Goal: Task Accomplishment & Management: Use online tool/utility

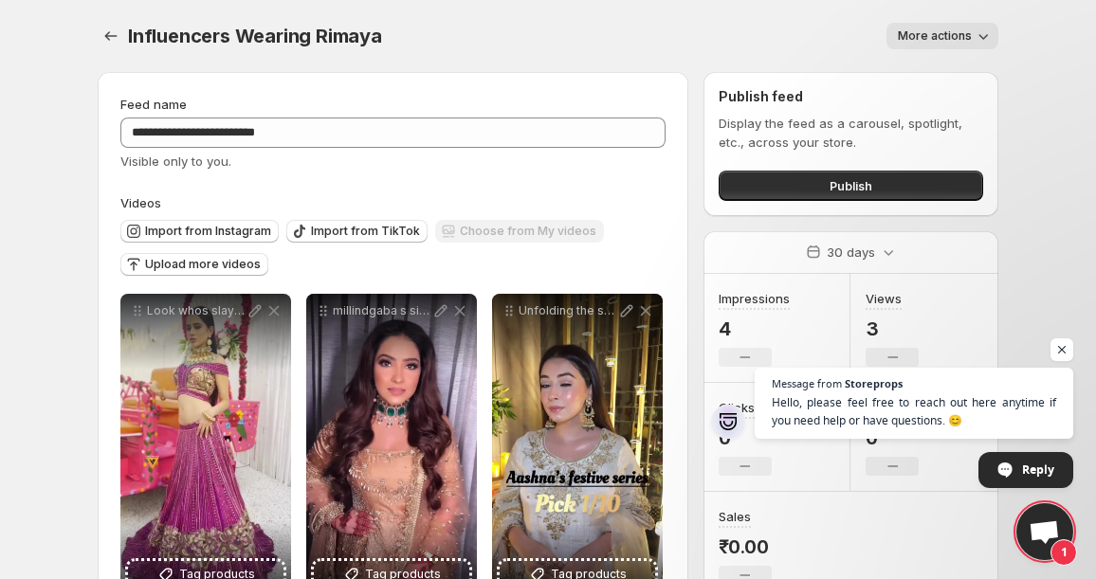
click at [926, 40] on span "More actions" at bounding box center [935, 35] width 74 height 15
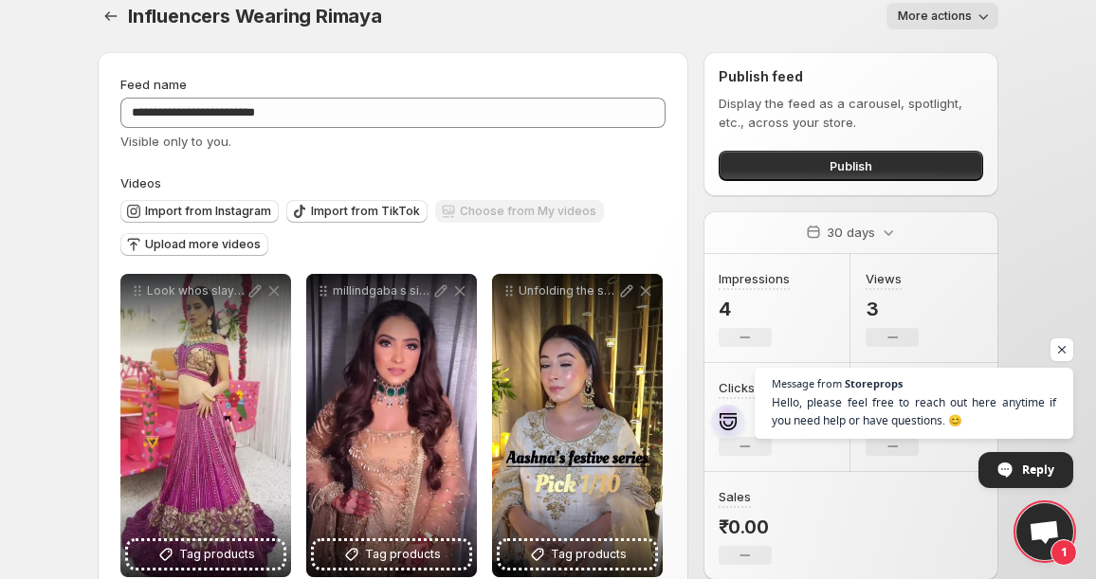
scroll to position [24, 0]
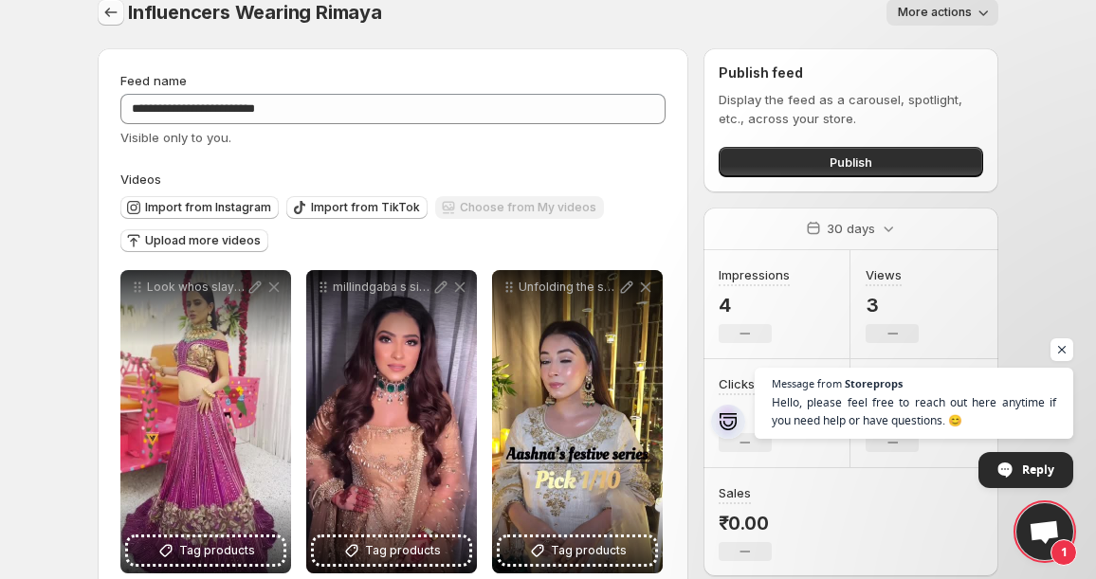
click at [114, 6] on icon "Settings" at bounding box center [110, 12] width 19 height 19
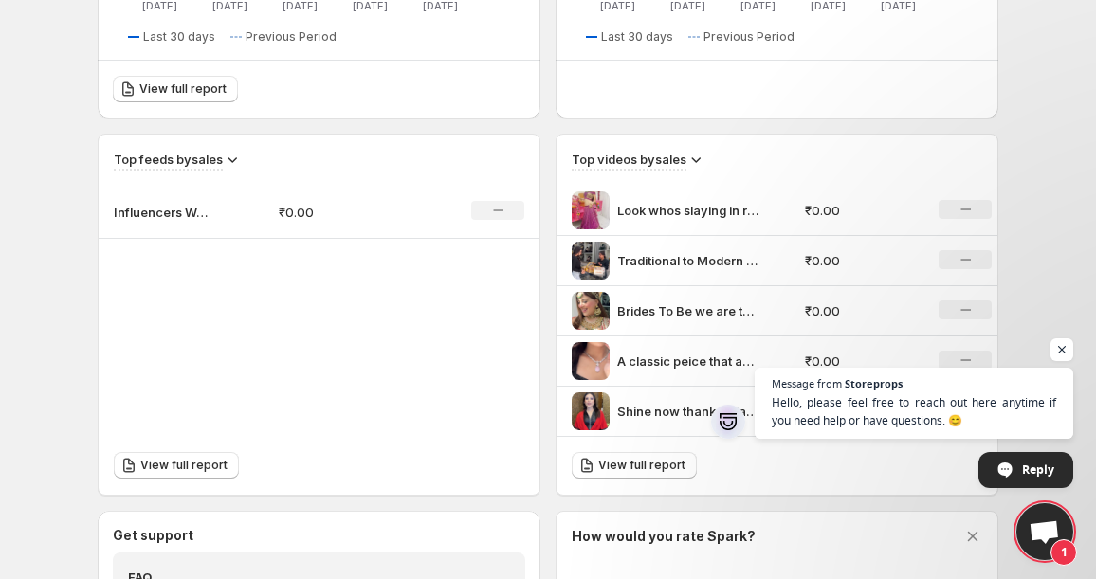
scroll to position [539, 0]
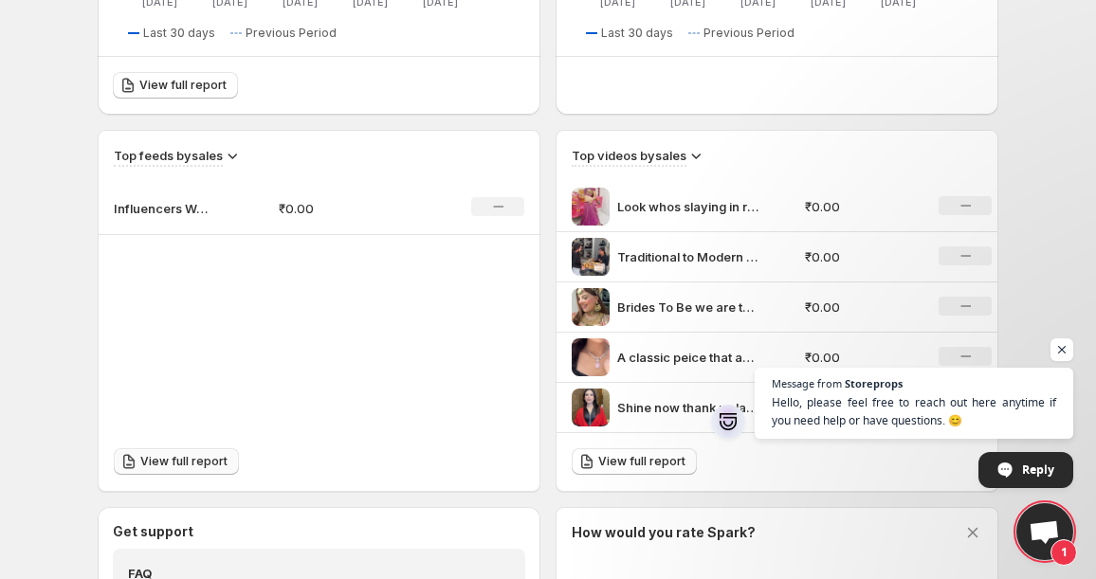
click at [148, 465] on span "View full report" at bounding box center [183, 461] width 87 height 15
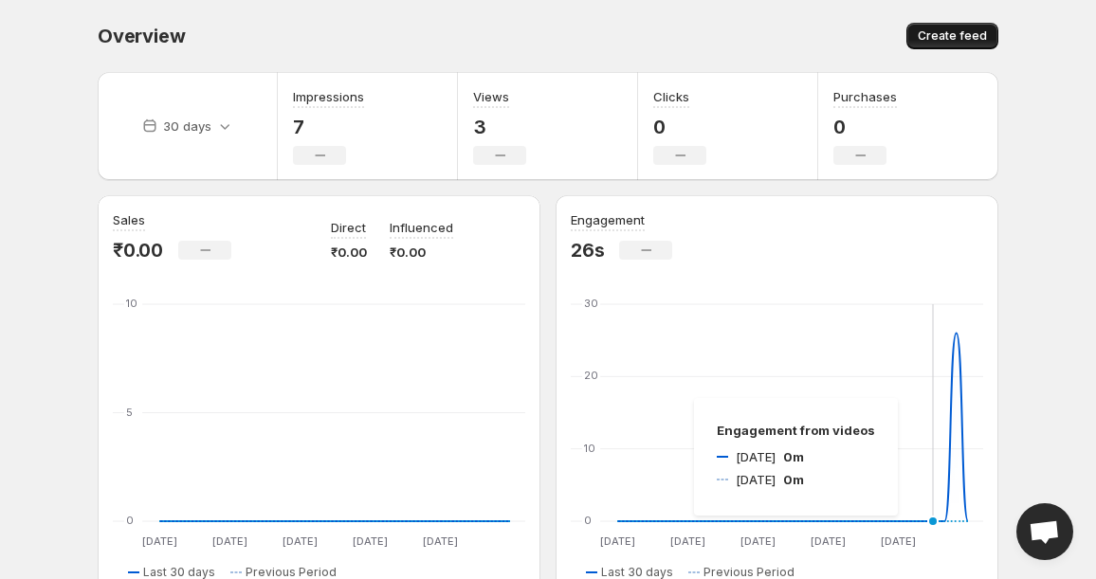
scroll to position [-7, 0]
click at [964, 49] on button "Create feed" at bounding box center [952, 36] width 92 height 27
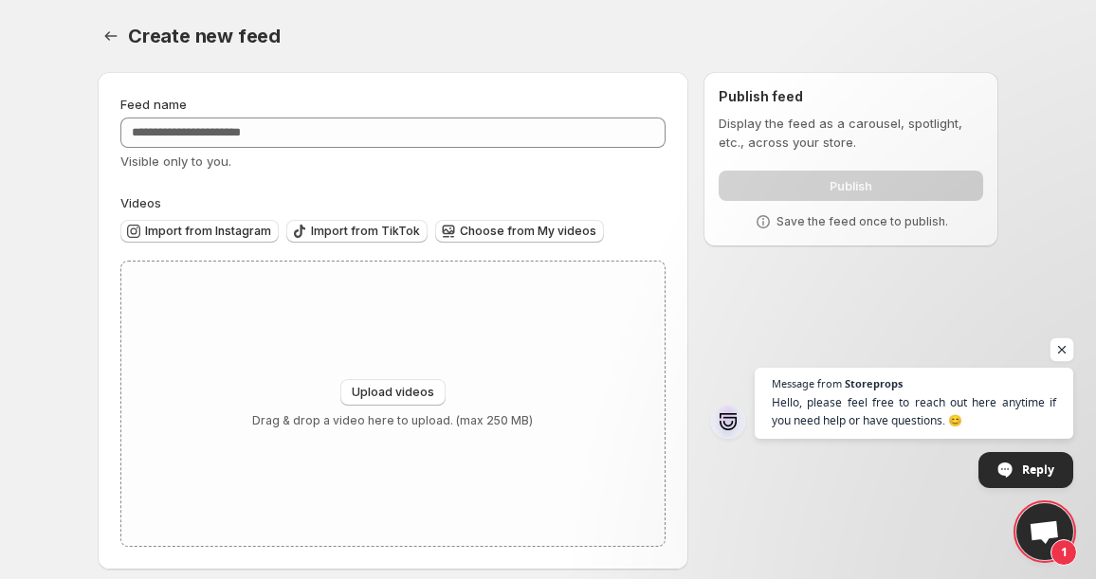
click at [1065, 355] on span "Open chat" at bounding box center [1062, 350] width 24 height 24
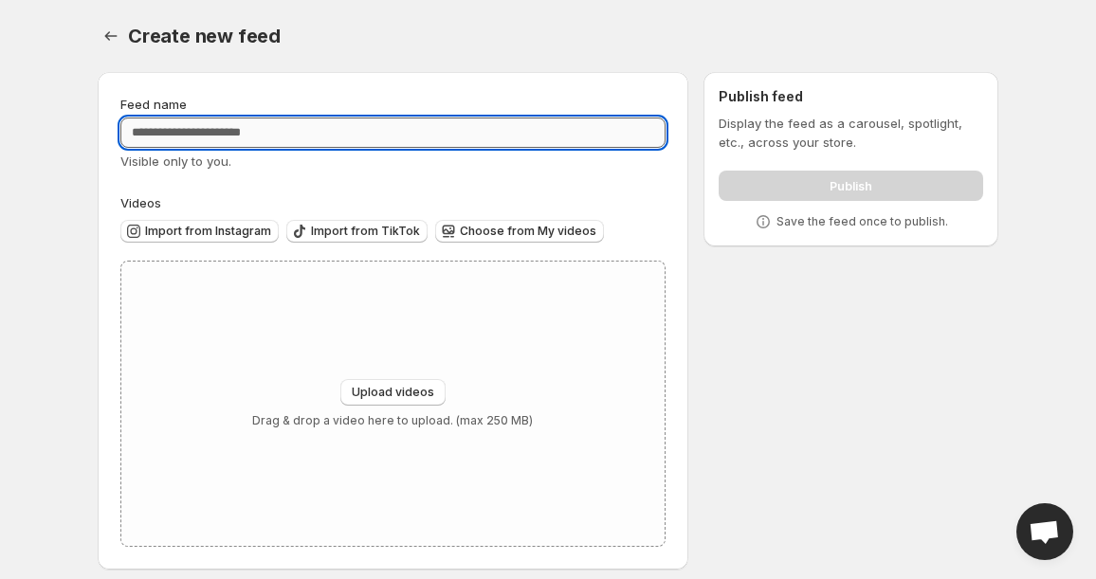
click at [442, 134] on input "Feed name" at bounding box center [392, 133] width 545 height 30
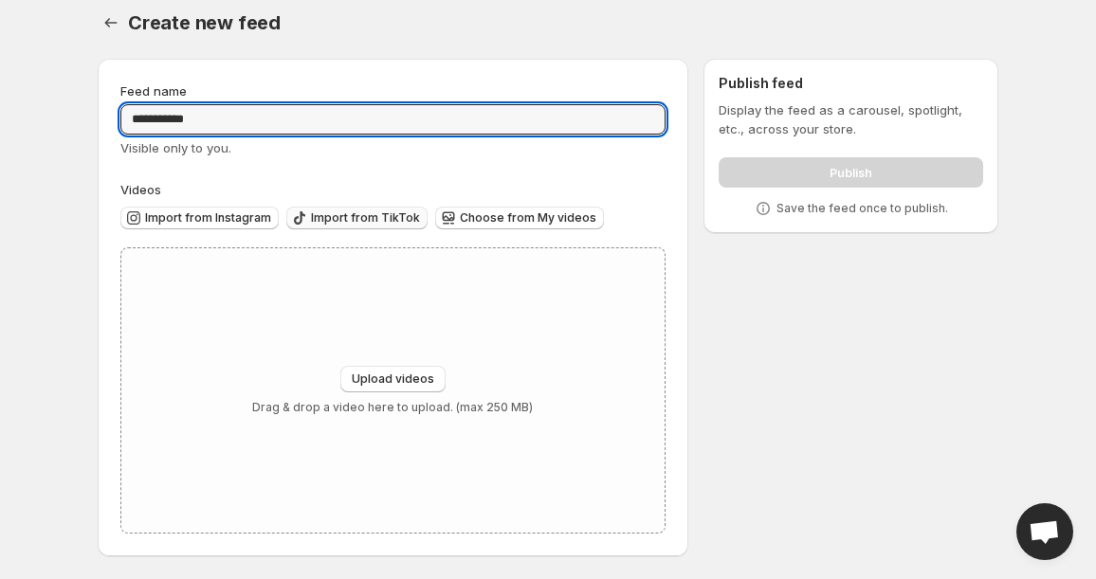
scroll to position [13, 0]
click at [247, 221] on span "Import from Instagram" at bounding box center [208, 217] width 126 height 15
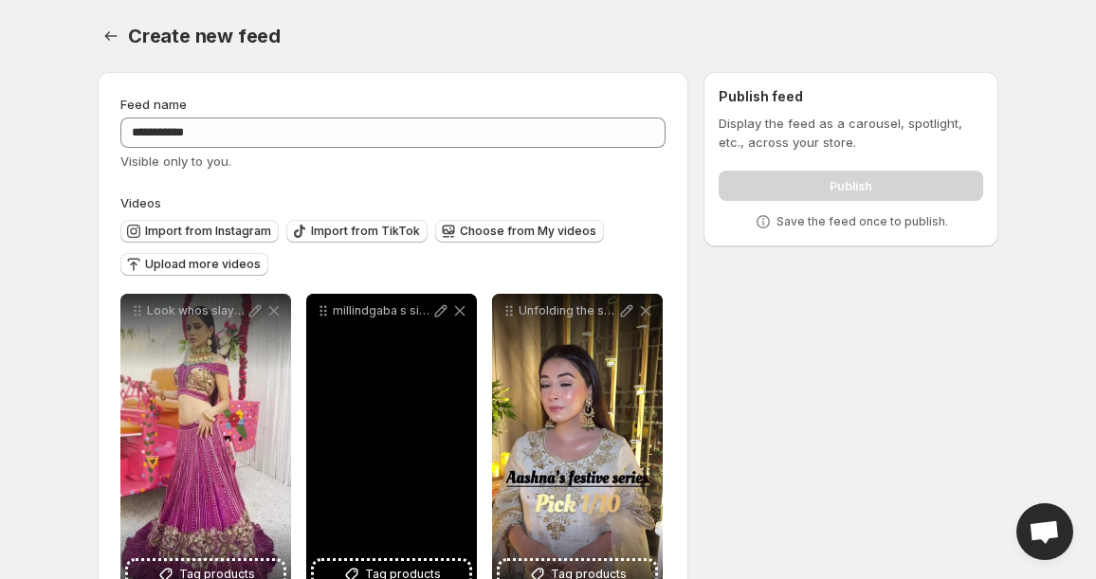
scroll to position [0, 0]
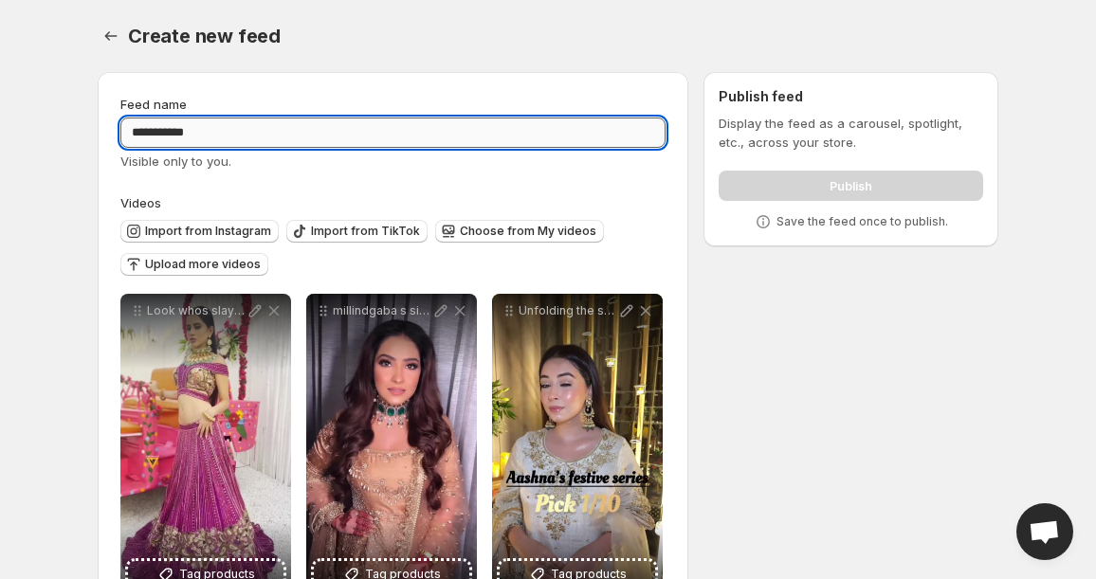
click at [553, 122] on input "**********" at bounding box center [392, 133] width 545 height 30
type input "**********"
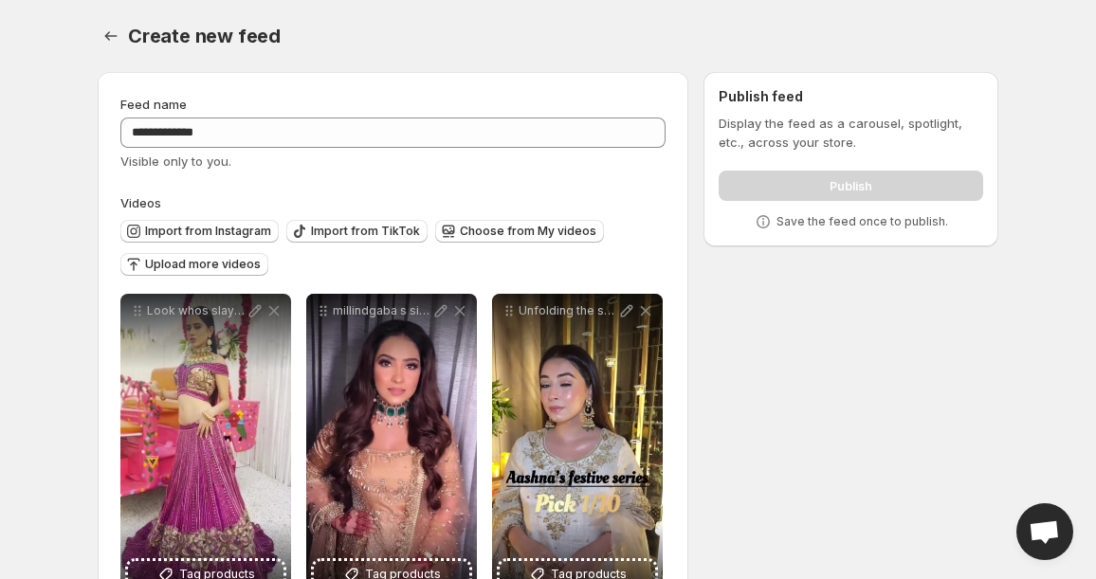
click at [657, 31] on div "Create new feed" at bounding box center [563, 36] width 870 height 27
click at [765, 203] on div "Display the feed as a carousel, spotlight, etc., across your store. Publish Sav…" at bounding box center [850, 173] width 264 height 118
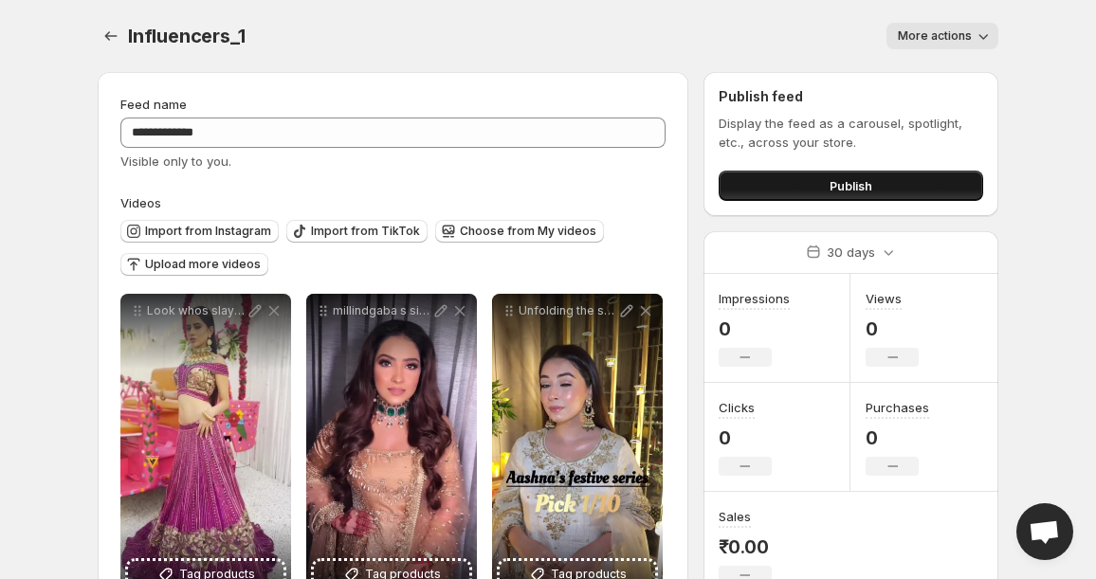
click at [804, 184] on button "Publish" at bounding box center [850, 186] width 264 height 30
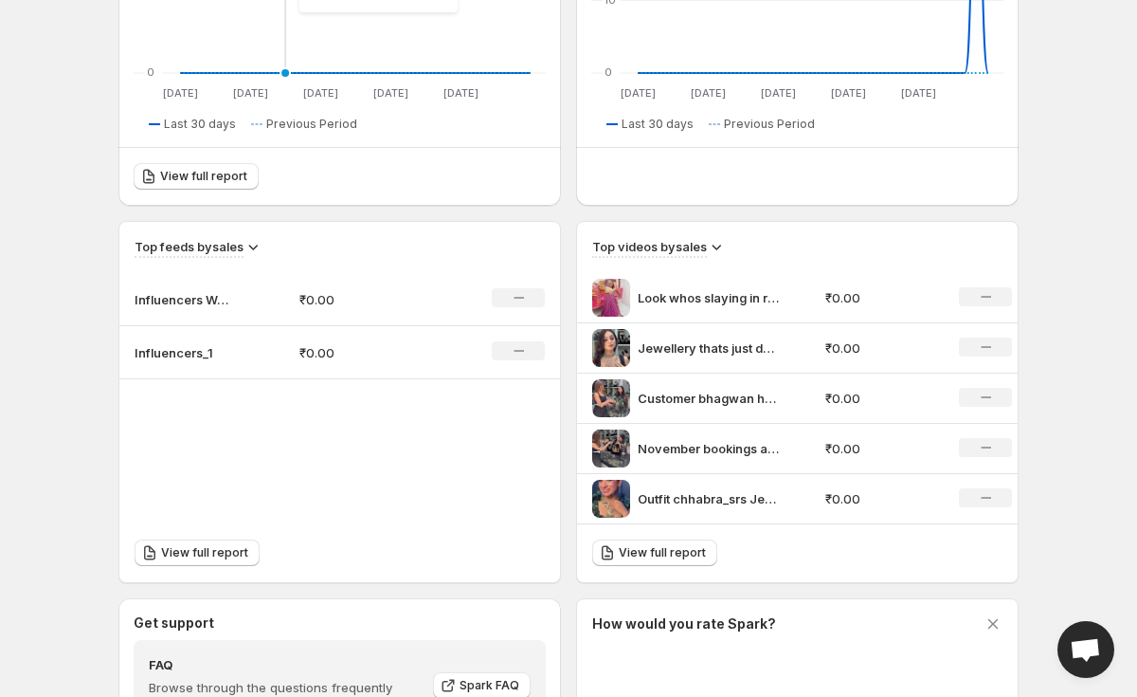
scroll to position [478, 0]
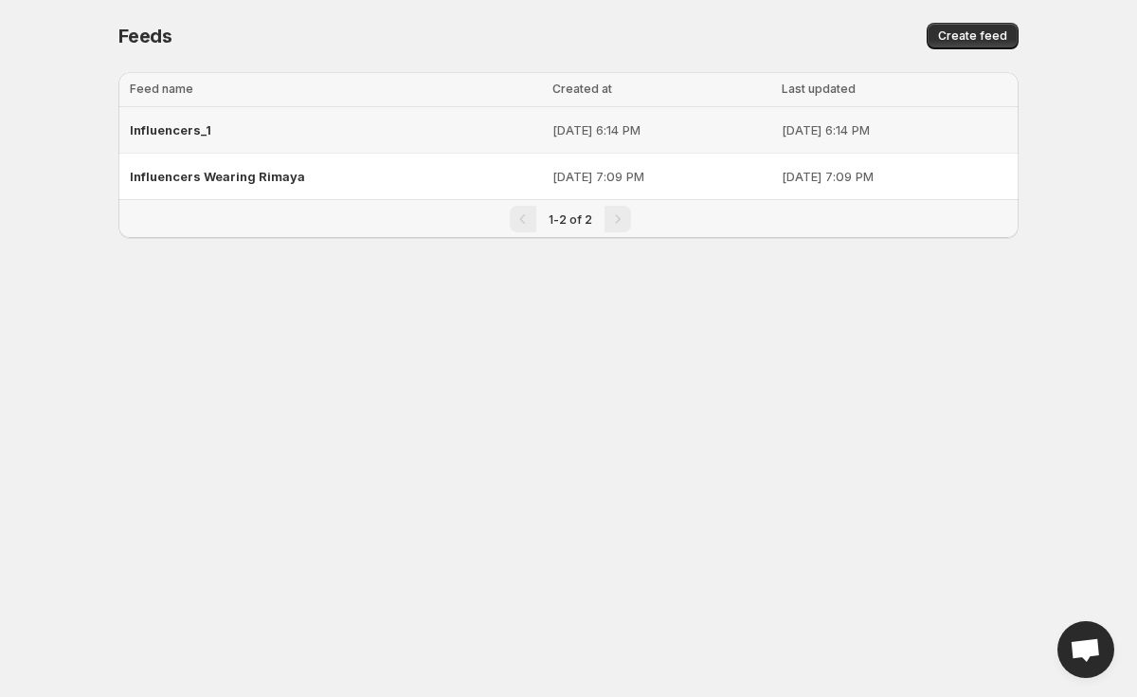
click at [553, 131] on p "Sep 25, 2025 at 6:14 PM" at bounding box center [662, 129] width 219 height 19
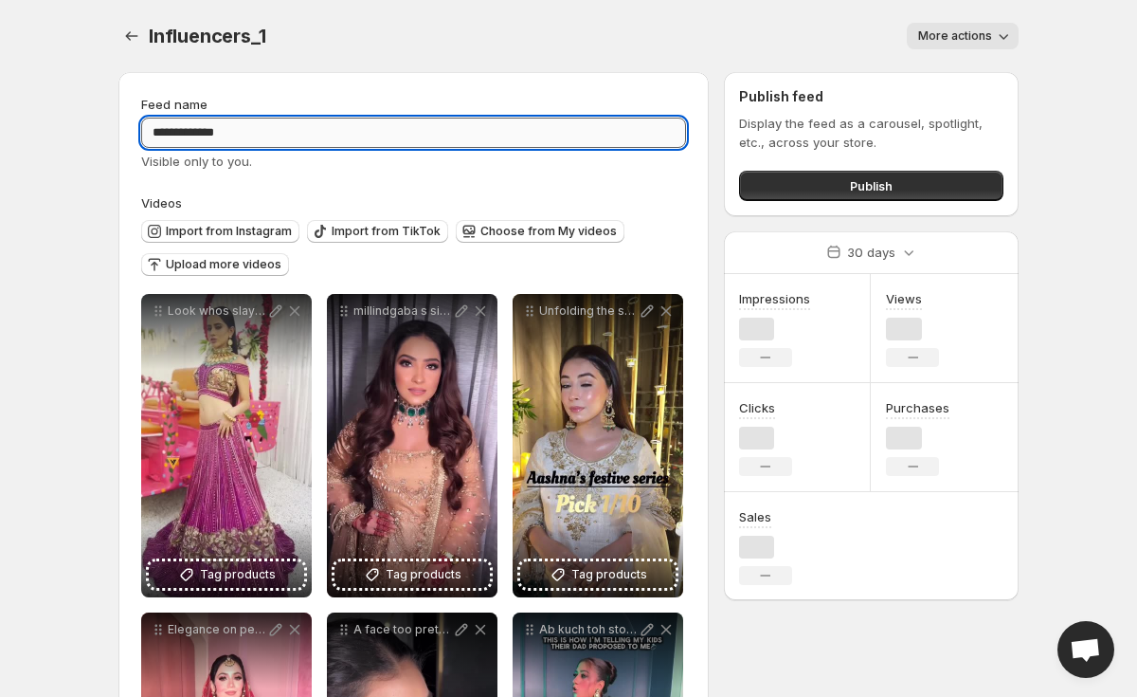
click at [195, 129] on input "**********" at bounding box center [413, 133] width 545 height 30
click at [973, 60] on div "Influencers_1. This page is ready Influencers_1 More actions More actions More …" at bounding box center [568, 36] width 900 height 72
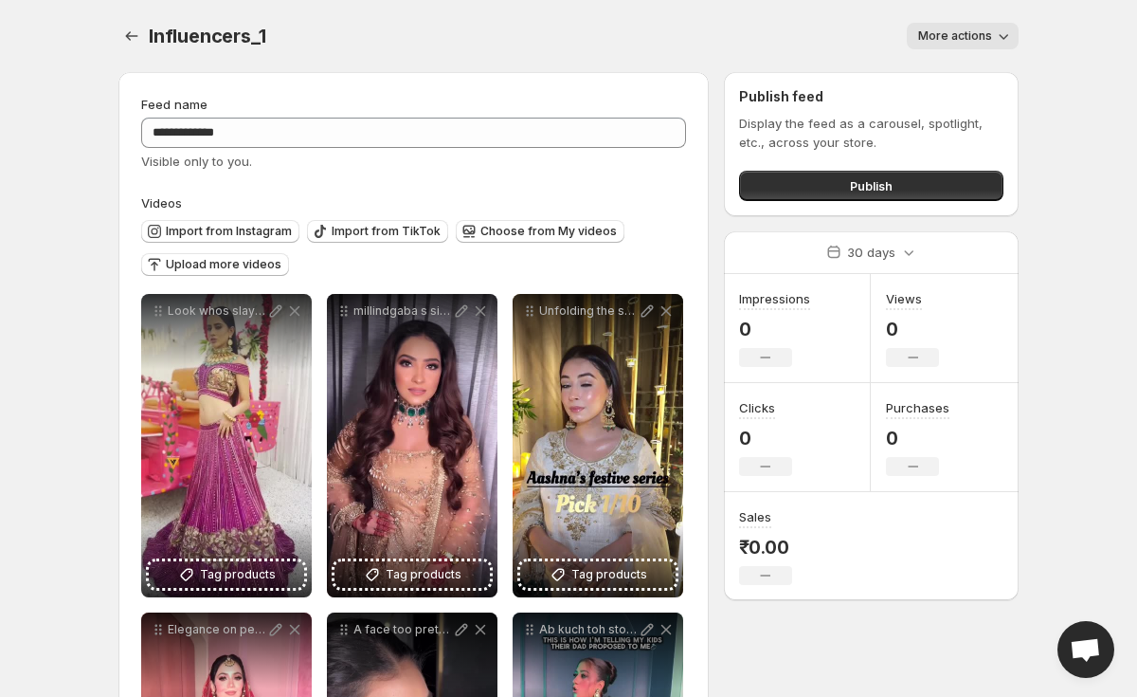
click at [961, 41] on span "More actions" at bounding box center [955, 35] width 74 height 15
click at [130, 30] on icon "Settings" at bounding box center [131, 36] width 19 height 19
